Goal: Task Accomplishment & Management: Use online tool/utility

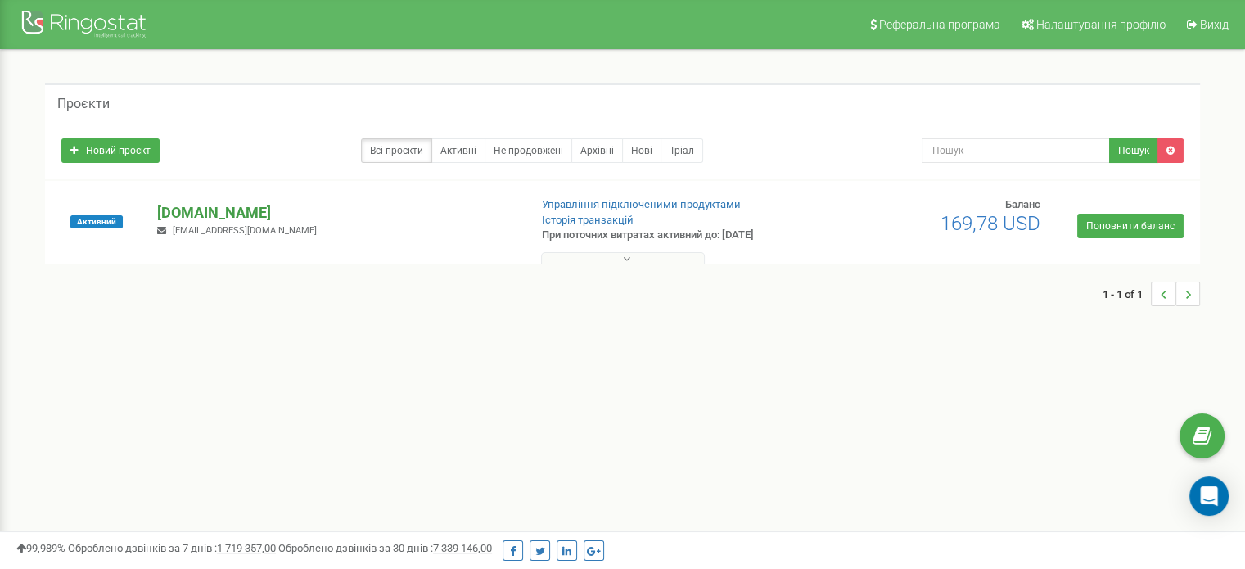
click at [195, 210] on p "[DOMAIN_NAME]" at bounding box center [336, 212] width 358 height 21
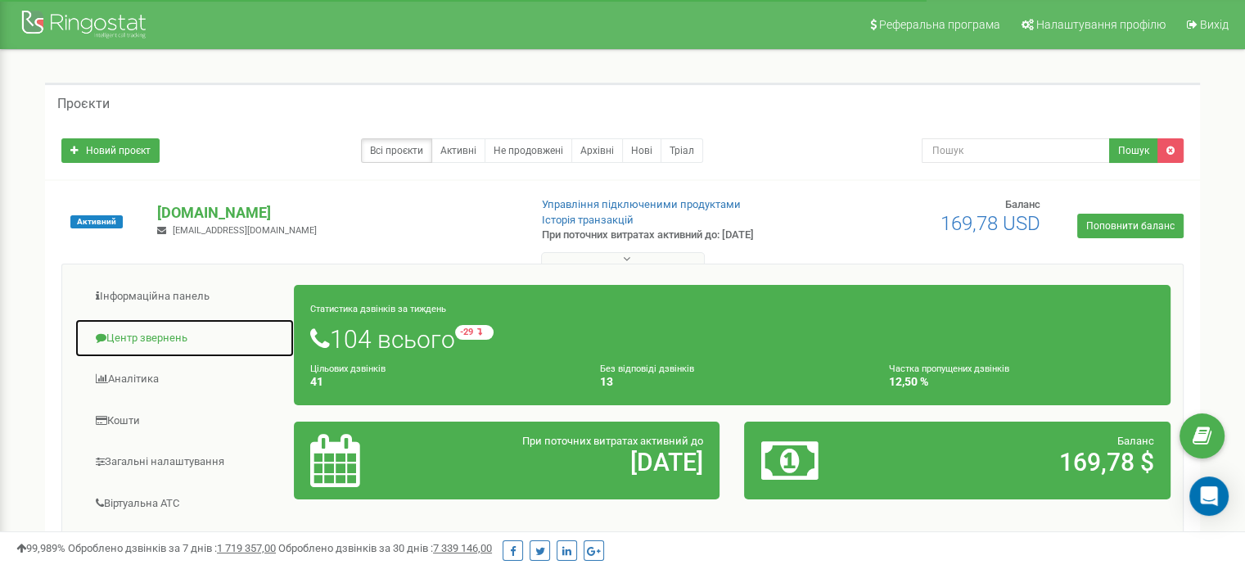
click at [157, 334] on link "Центр звернень" at bounding box center [185, 339] width 220 height 40
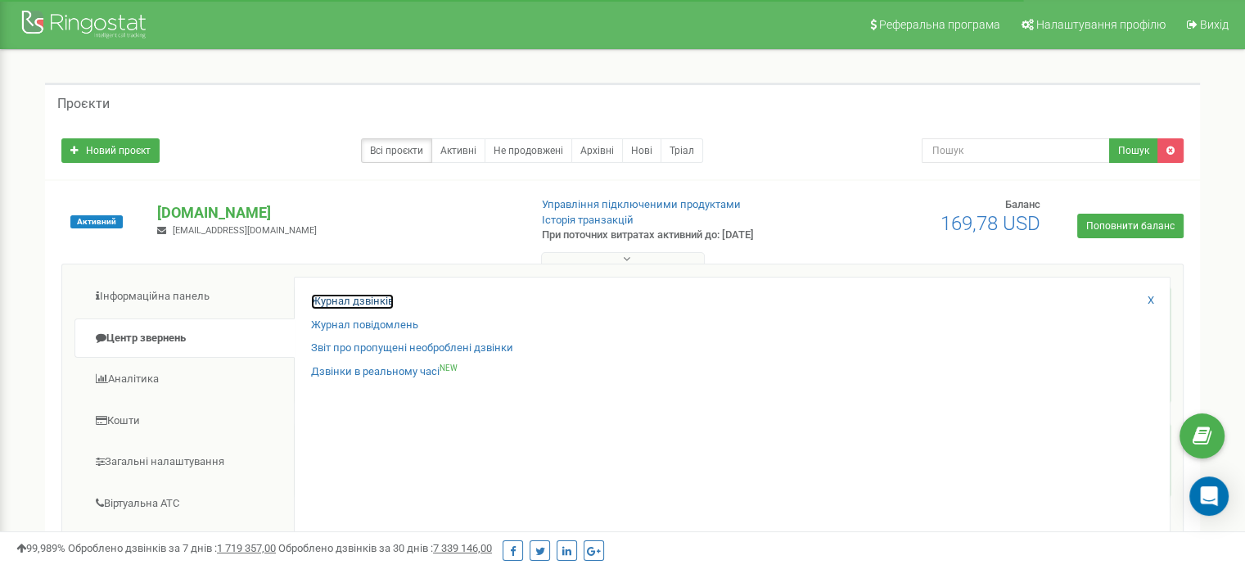
click at [321, 296] on link "Журнал дзвінків" at bounding box center [352, 302] width 83 height 16
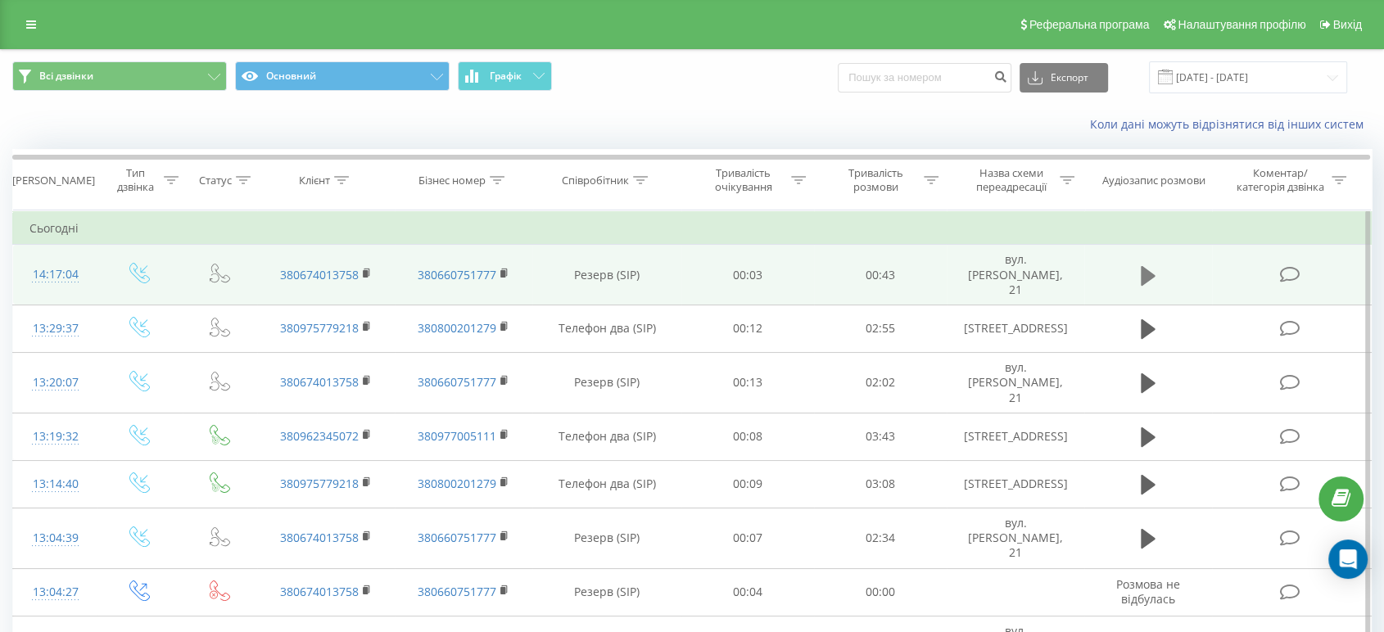
click at [1141, 265] on icon at bounding box center [1148, 275] width 15 height 20
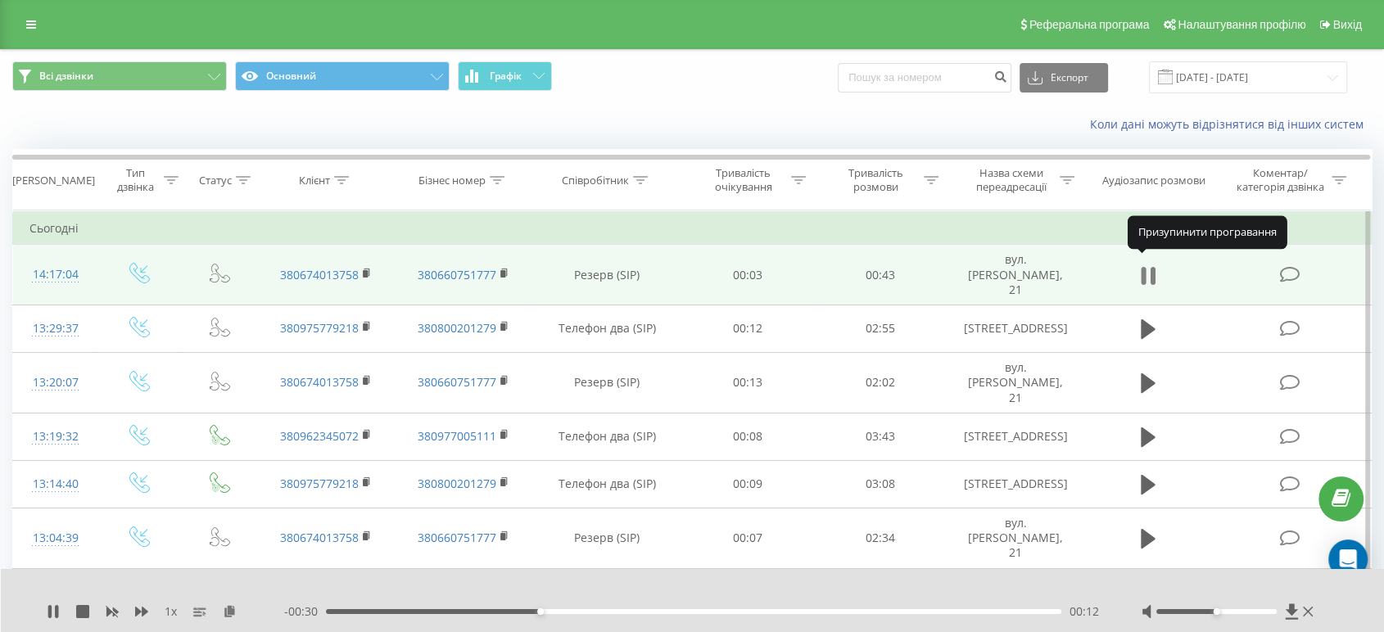
click at [1147, 268] on icon at bounding box center [1148, 275] width 15 height 23
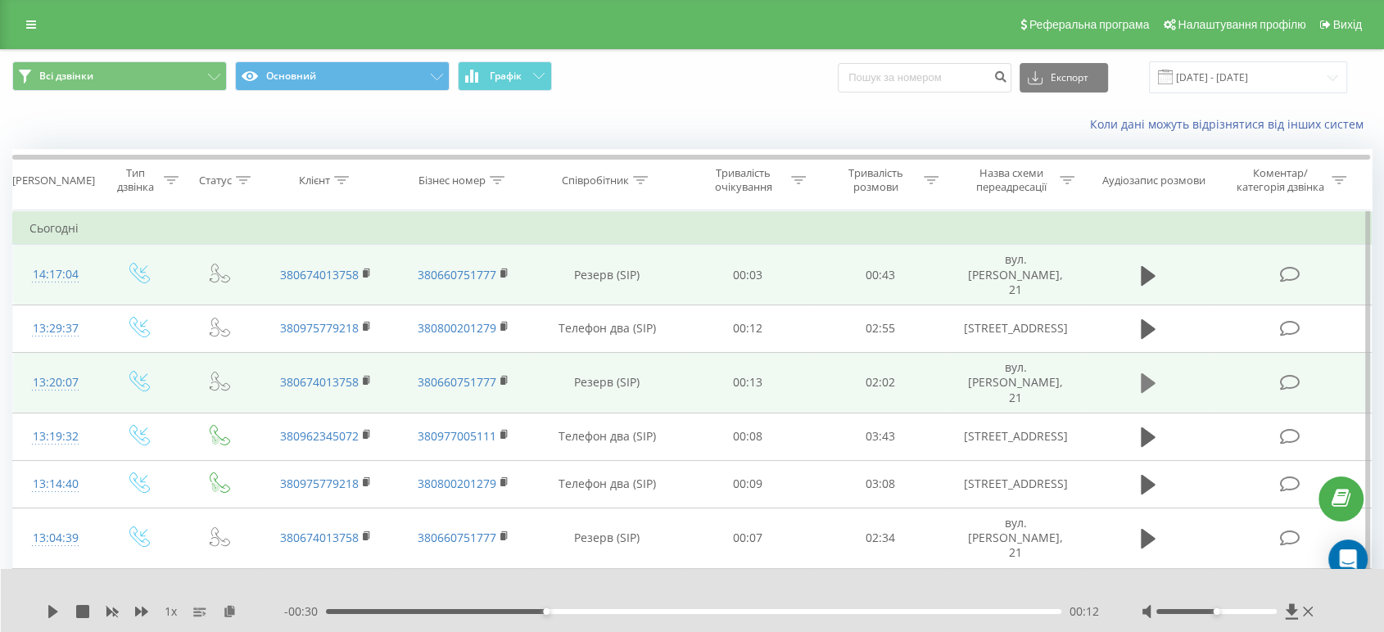
click at [1148, 373] on icon at bounding box center [1148, 383] width 15 height 20
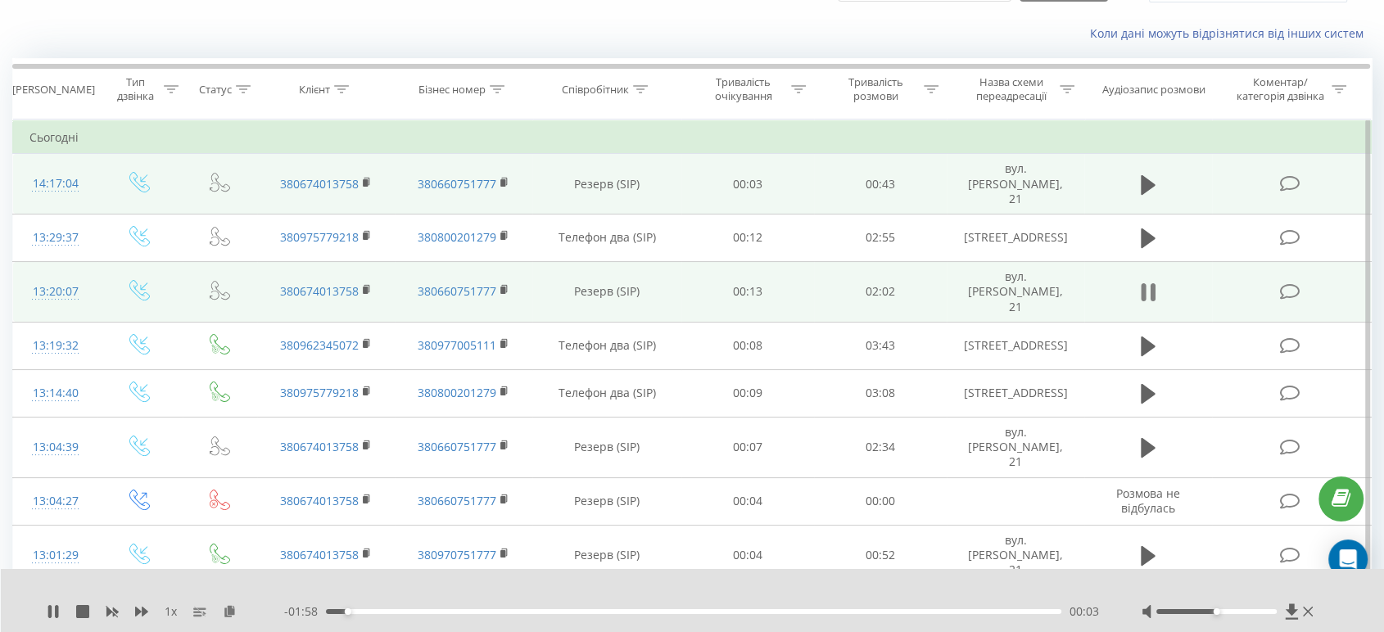
click at [1151, 283] on icon at bounding box center [1152, 292] width 5 height 18
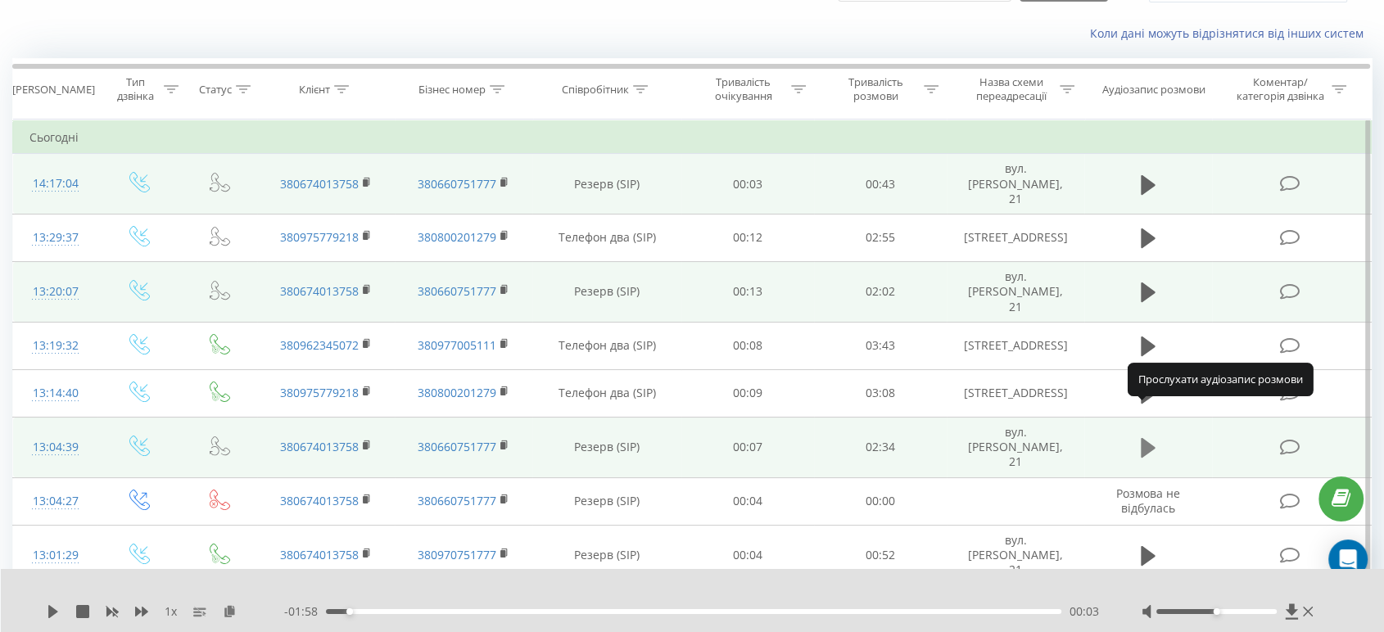
click at [1142, 438] on icon at bounding box center [1148, 448] width 15 height 20
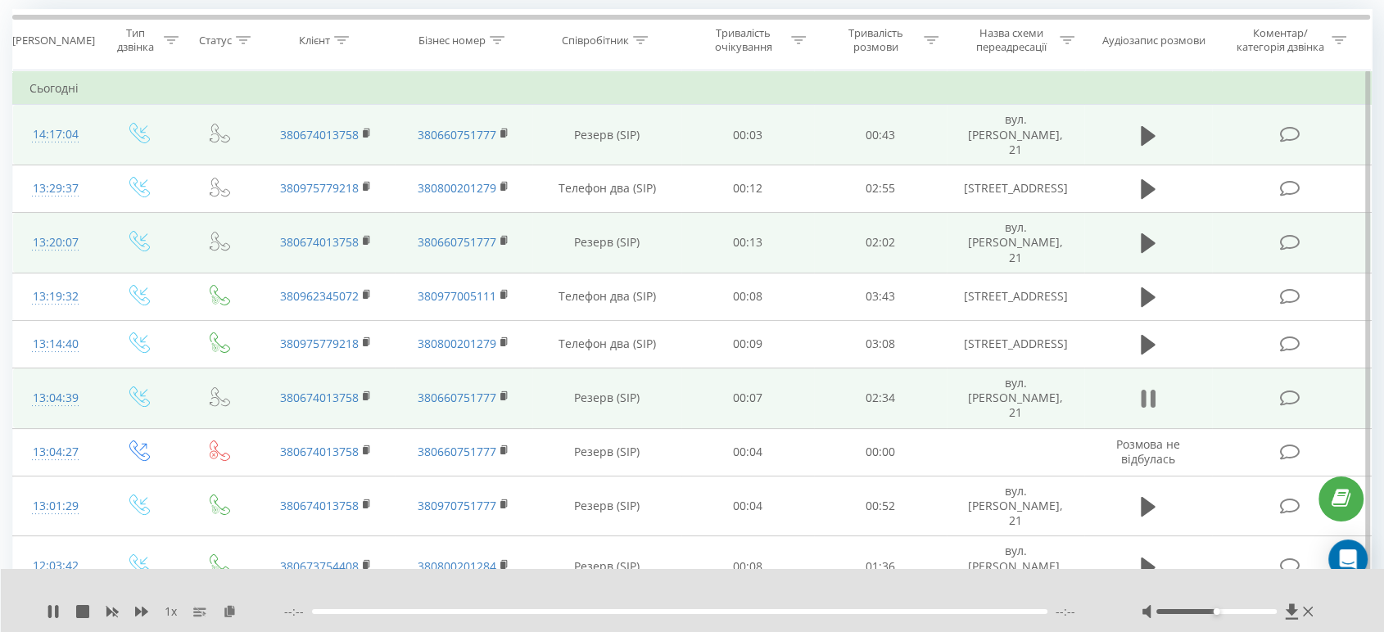
scroll to position [182, 0]
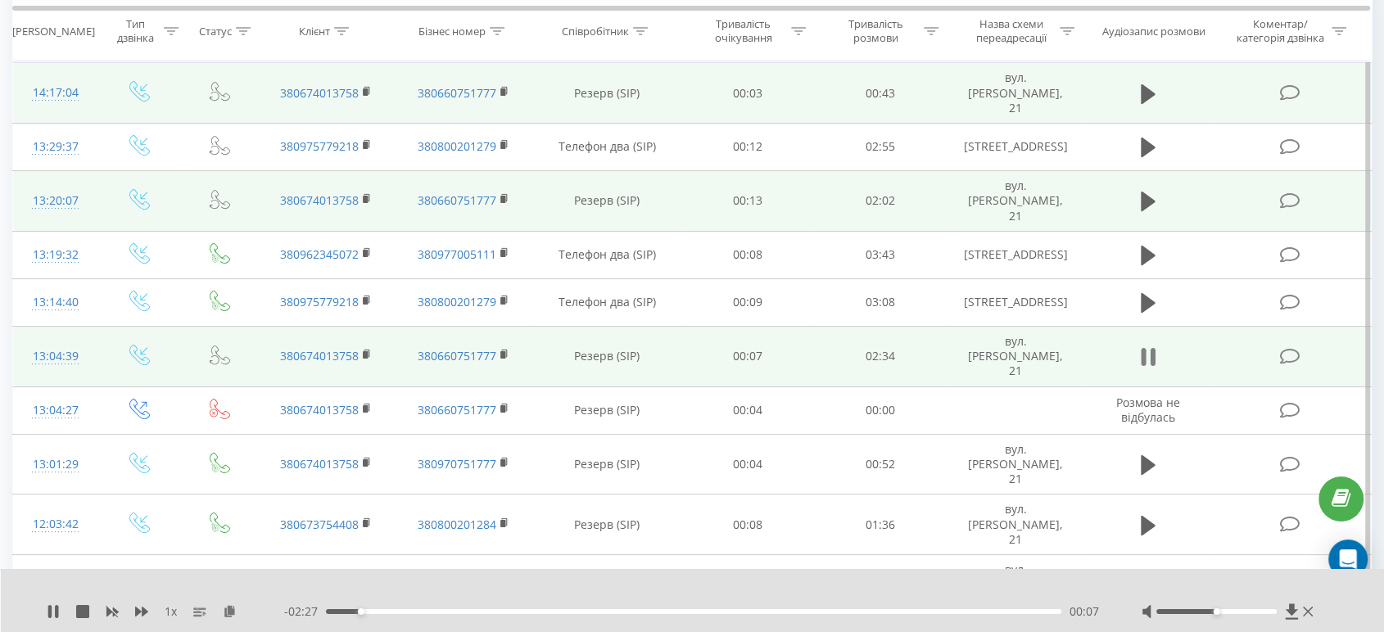
click at [1151, 348] on icon at bounding box center [1152, 357] width 5 height 18
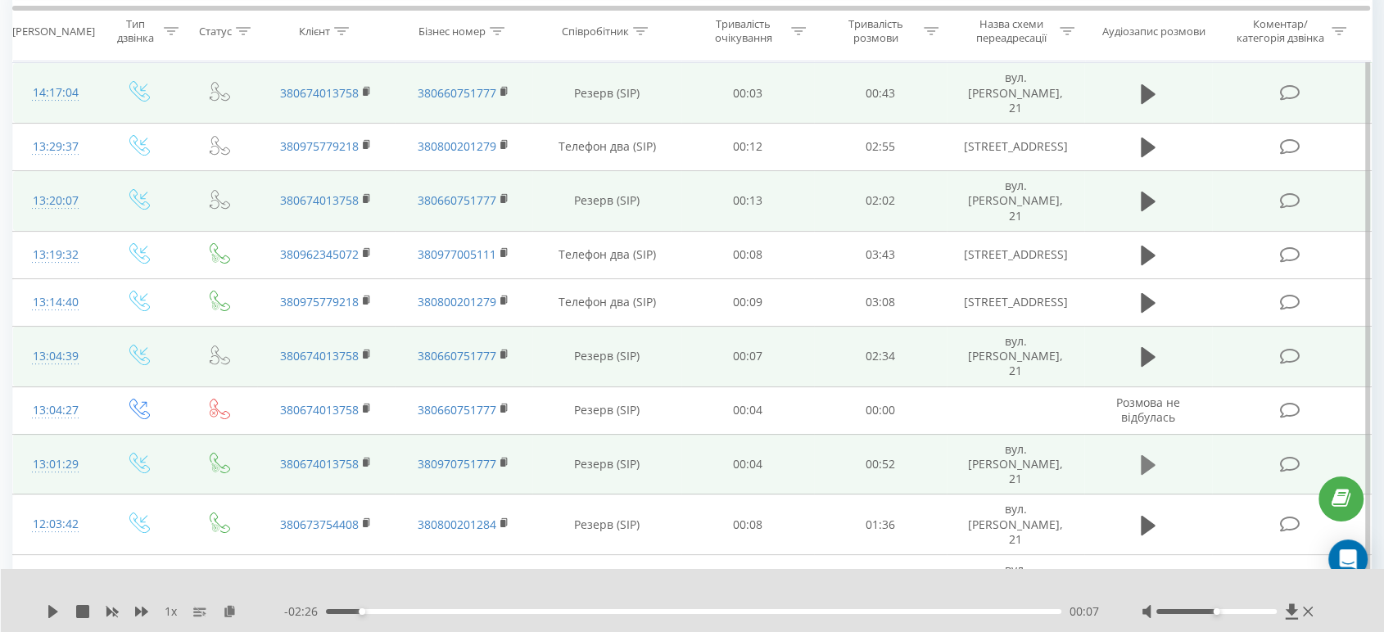
click at [1151, 454] on icon at bounding box center [1148, 465] width 15 height 23
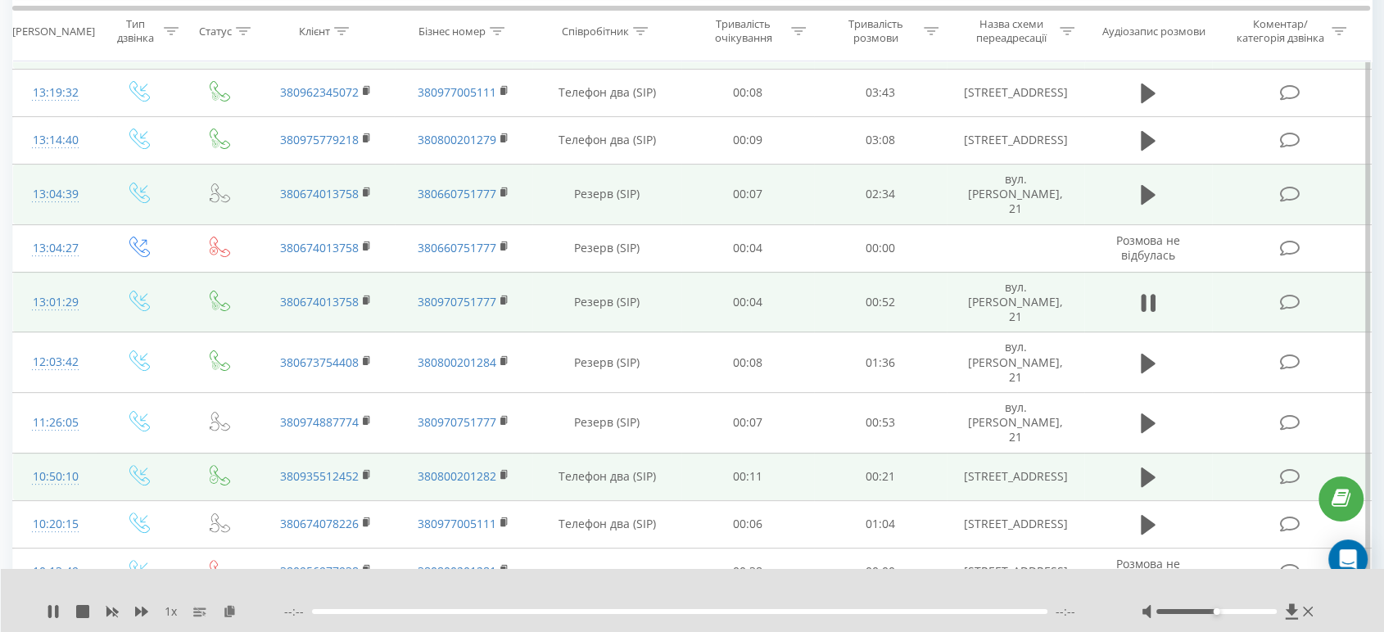
scroll to position [364, 0]
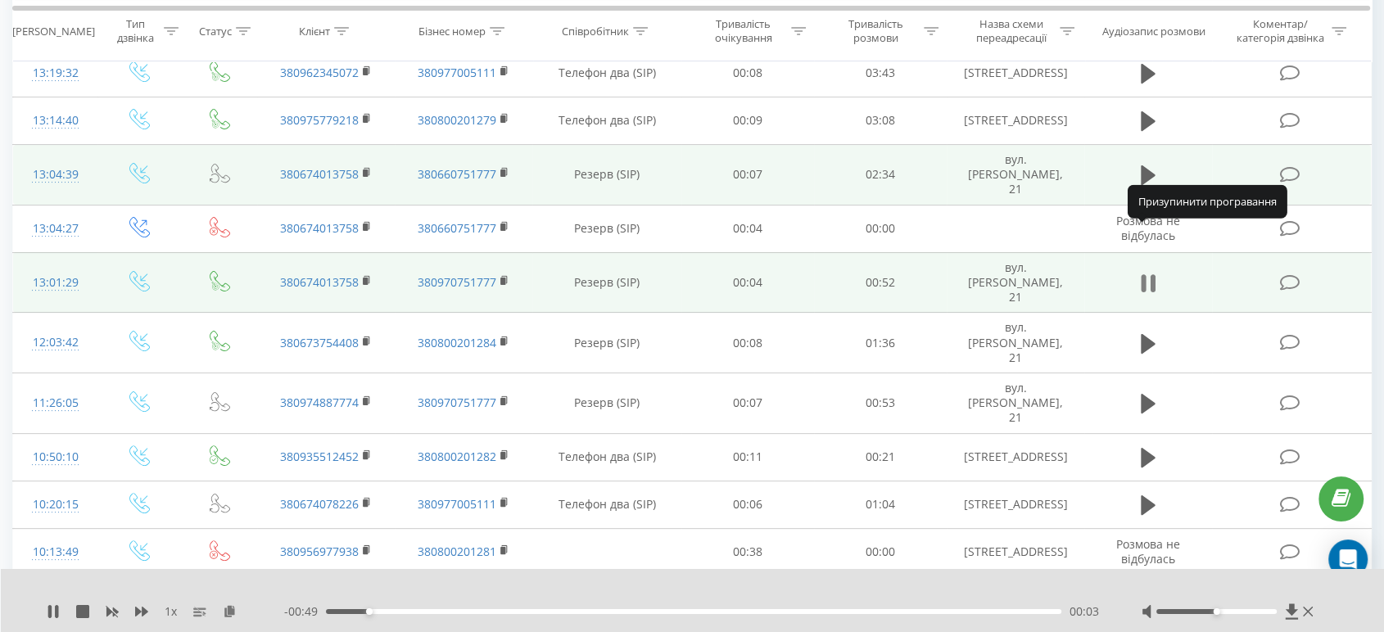
click at [1148, 272] on icon at bounding box center [1148, 283] width 15 height 23
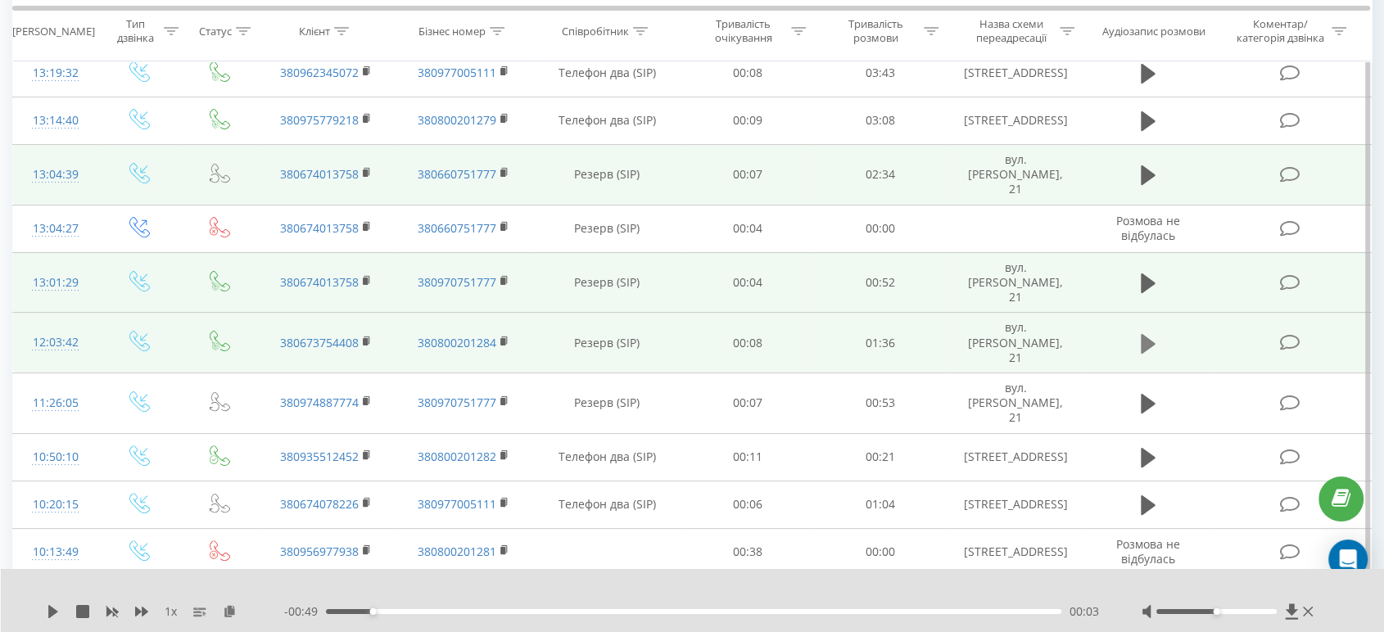
click at [1150, 333] on icon at bounding box center [1148, 343] width 15 height 20
click at [1145, 335] on icon at bounding box center [1143, 344] width 5 height 18
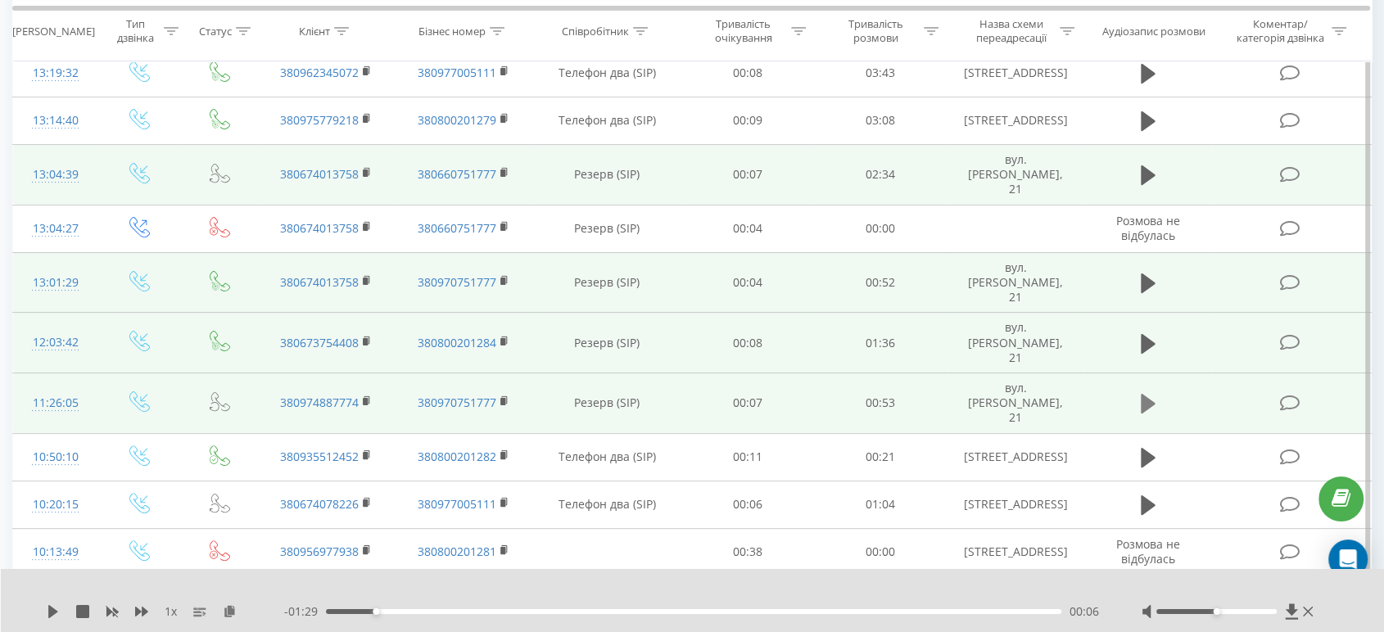
click at [1143, 394] on icon at bounding box center [1148, 404] width 15 height 20
click at [1150, 395] on icon at bounding box center [1152, 404] width 5 height 18
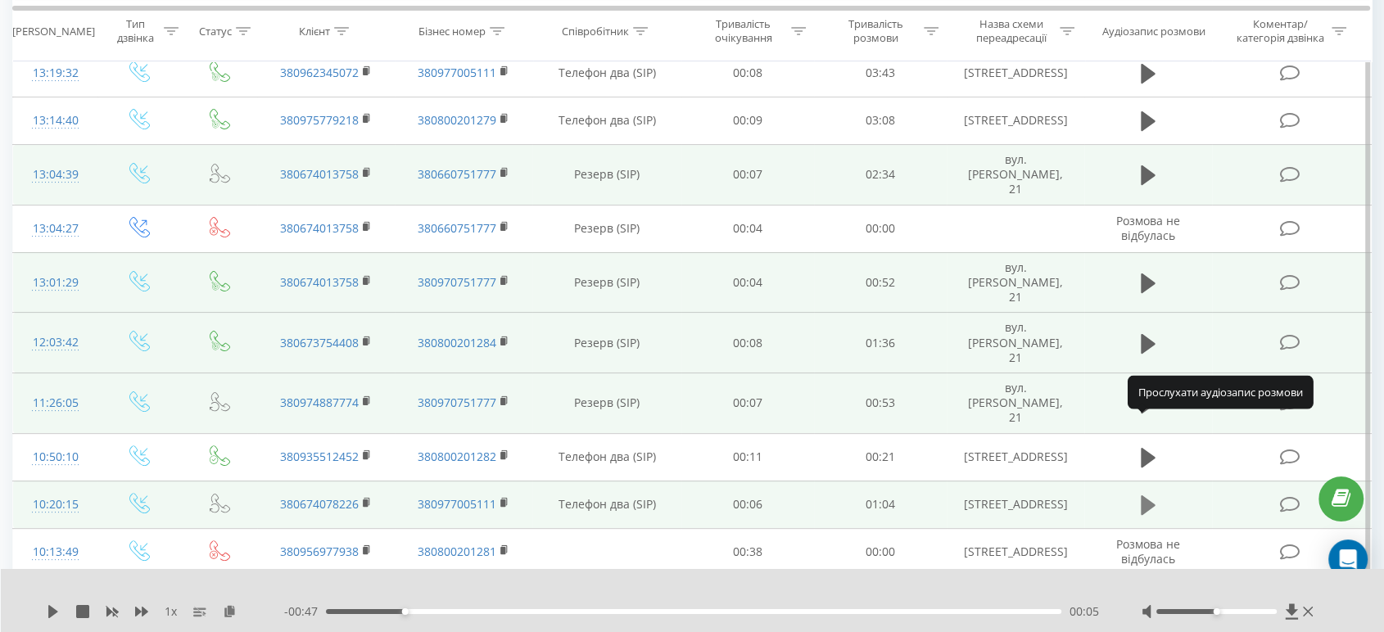
click at [1141, 494] on icon at bounding box center [1148, 505] width 15 height 23
click at [1147, 494] on icon at bounding box center [1148, 505] width 15 height 23
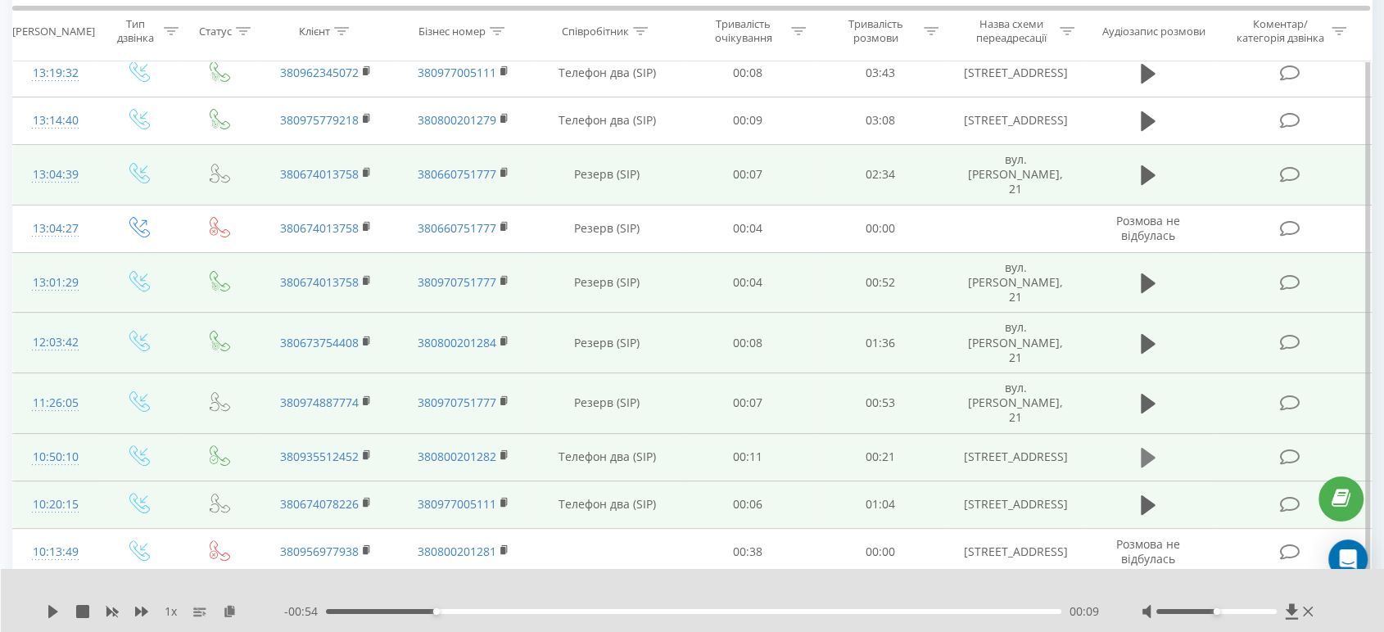
click at [1146, 448] on icon at bounding box center [1148, 458] width 15 height 20
click at [1146, 495] on icon at bounding box center [1148, 505] width 15 height 20
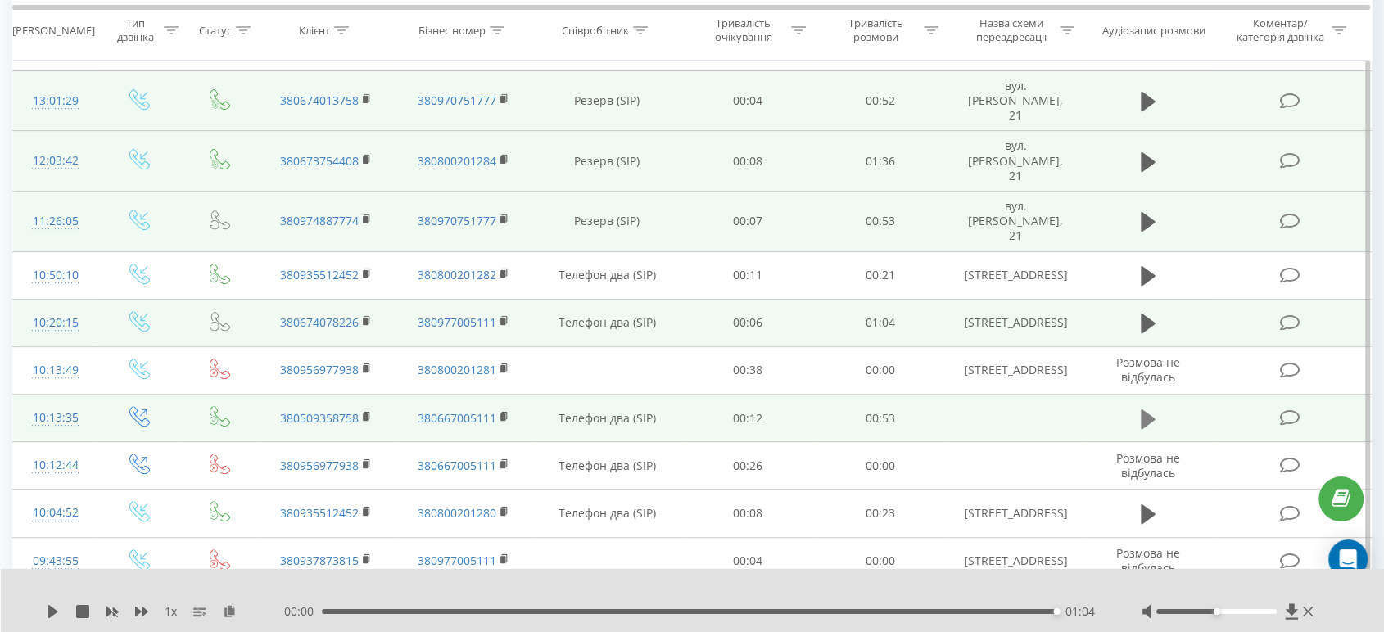
click at [1141, 409] on icon at bounding box center [1148, 419] width 15 height 20
click at [1145, 410] on icon at bounding box center [1143, 419] width 5 height 18
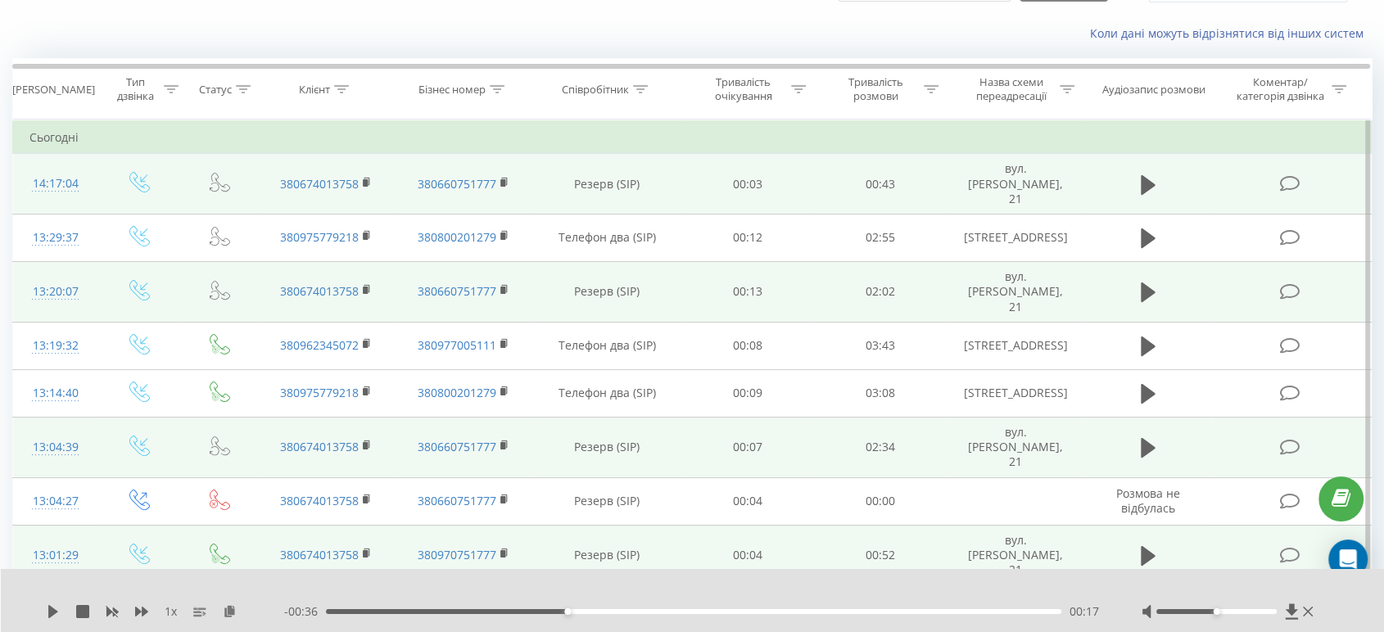
scroll to position [0, 0]
